Goal: Navigation & Orientation: Find specific page/section

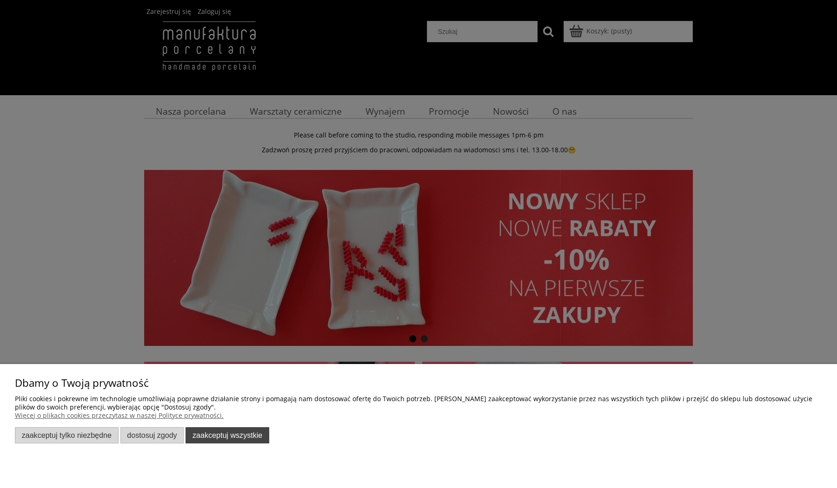
click at [253, 429] on button "Zaakceptuj wszystkie" at bounding box center [227, 436] width 84 height 16
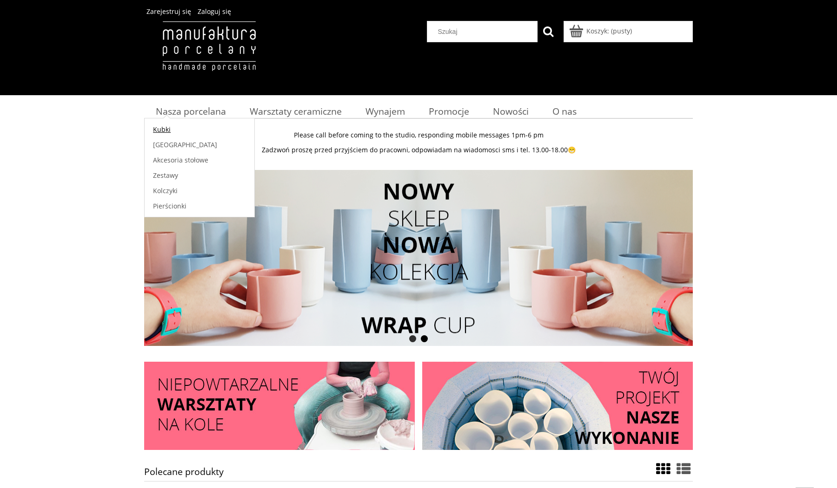
click at [161, 127] on span "Kubki" at bounding box center [162, 129] width 18 height 9
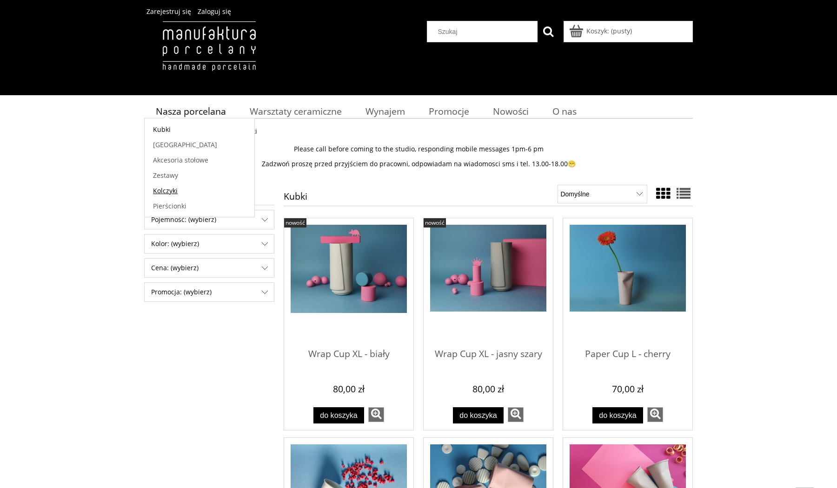
click at [169, 191] on span "Kolczyki" at bounding box center [165, 190] width 25 height 9
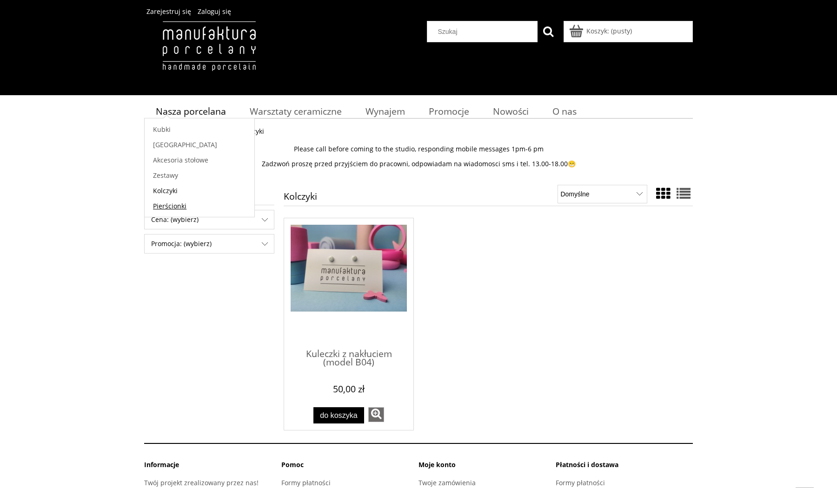
click at [173, 204] on span "Pierścionki" at bounding box center [169, 206] width 33 height 9
